Goal: Task Accomplishment & Management: Use online tool/utility

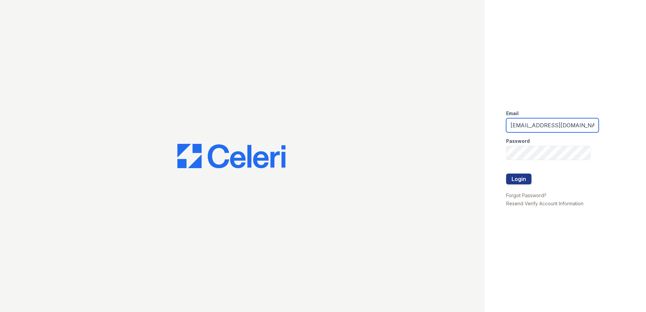
click at [554, 124] on input "[EMAIL_ADDRESS][DOMAIN_NAME]" at bounding box center [552, 125] width 93 height 14
click at [556, 126] on input "[EMAIL_ADDRESS][DOMAIN_NAME]" at bounding box center [552, 125] width 93 height 14
type input "[EMAIL_ADDRESS][DOMAIN_NAME]"
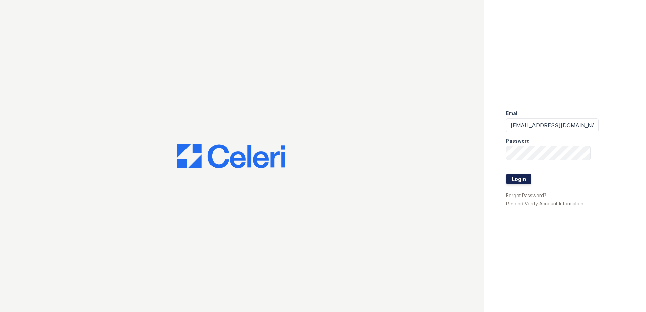
click at [524, 180] on button "Login" at bounding box center [518, 179] width 25 height 11
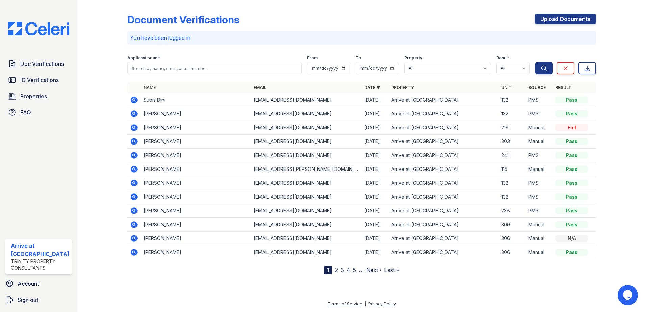
click at [24, 87] on div "Doc Verifications ID Verifications Properties FAQ" at bounding box center [39, 88] width 72 height 62
click at [26, 86] on link "ID Verifications" at bounding box center [38, 80] width 67 height 14
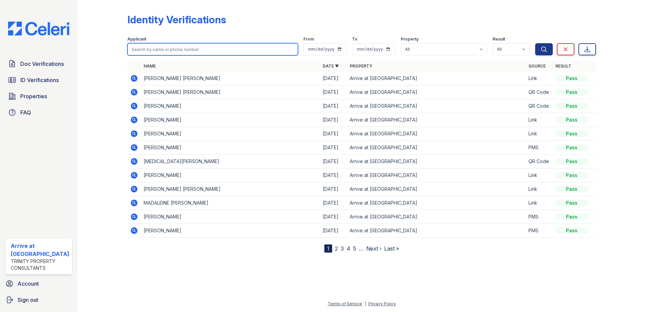
click at [142, 52] on input "search" at bounding box center [212, 49] width 171 height 12
type input "david"
click at [535, 43] on button "Search" at bounding box center [544, 49] width 18 height 12
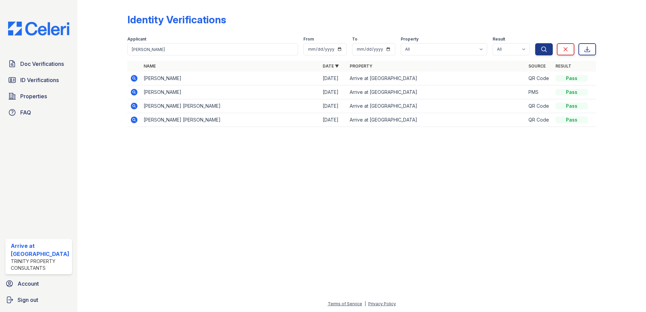
click at [138, 80] on td at bounding box center [134, 79] width 14 height 14
click at [136, 80] on icon at bounding box center [134, 78] width 7 height 7
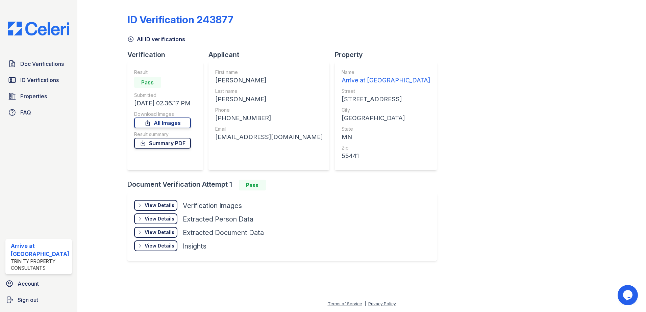
click at [177, 140] on link "Summary PDF" at bounding box center [162, 143] width 57 height 11
click at [131, 38] on icon at bounding box center [130, 39] width 7 height 7
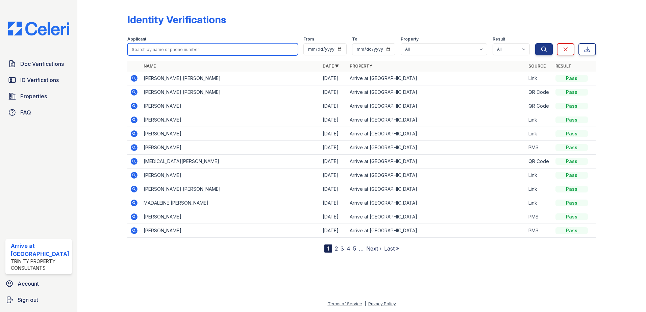
click at [177, 49] on input "search" at bounding box center [212, 49] width 171 height 12
type input "keila"
click at [535, 43] on button "Search" at bounding box center [544, 49] width 18 height 12
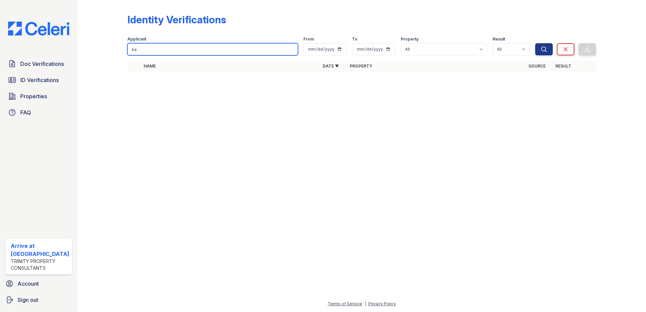
type input "k"
